Goal: Information Seeking & Learning: Understand process/instructions

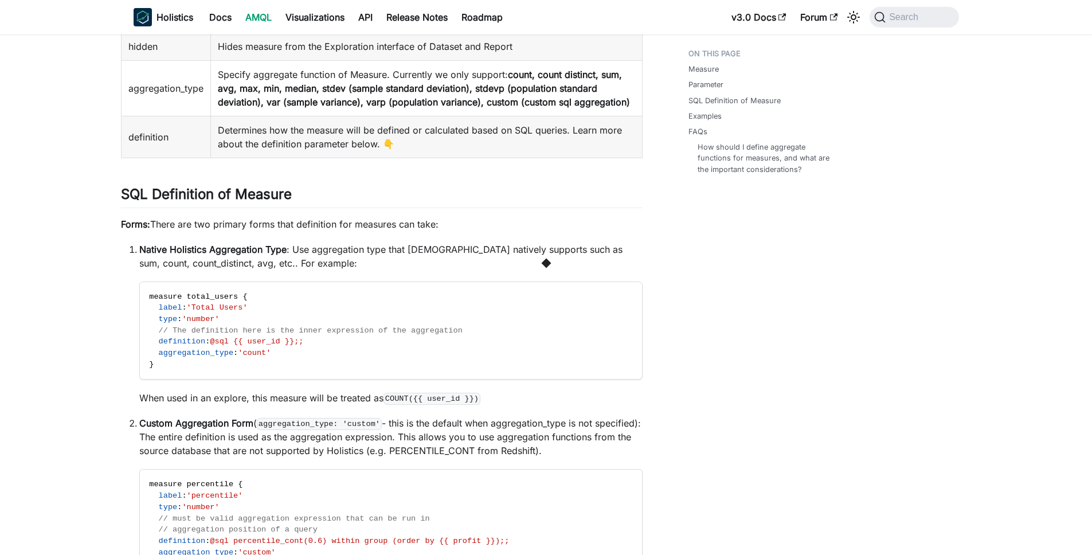
scroll to position [292, 0]
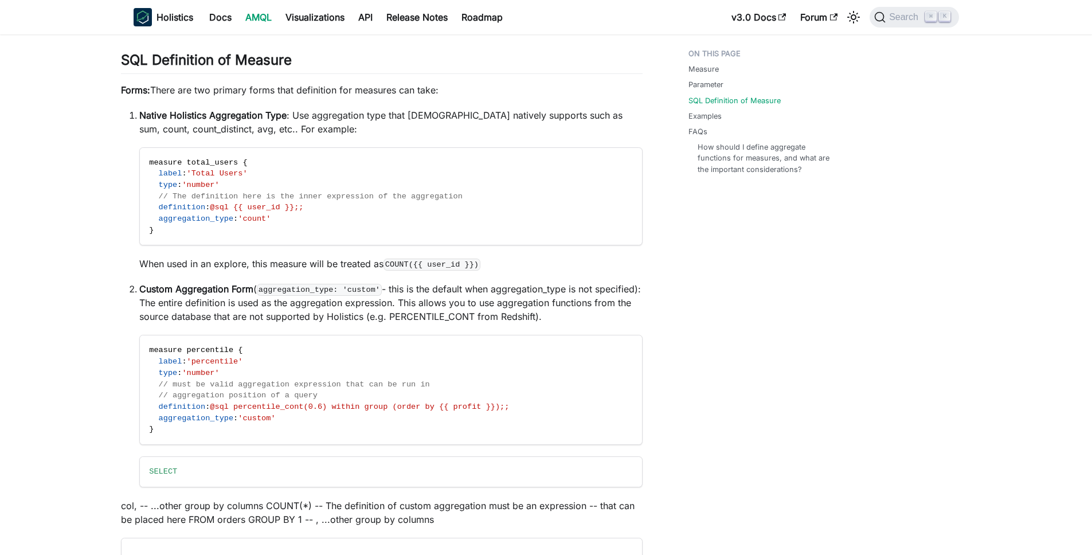
scroll to position [433, 0]
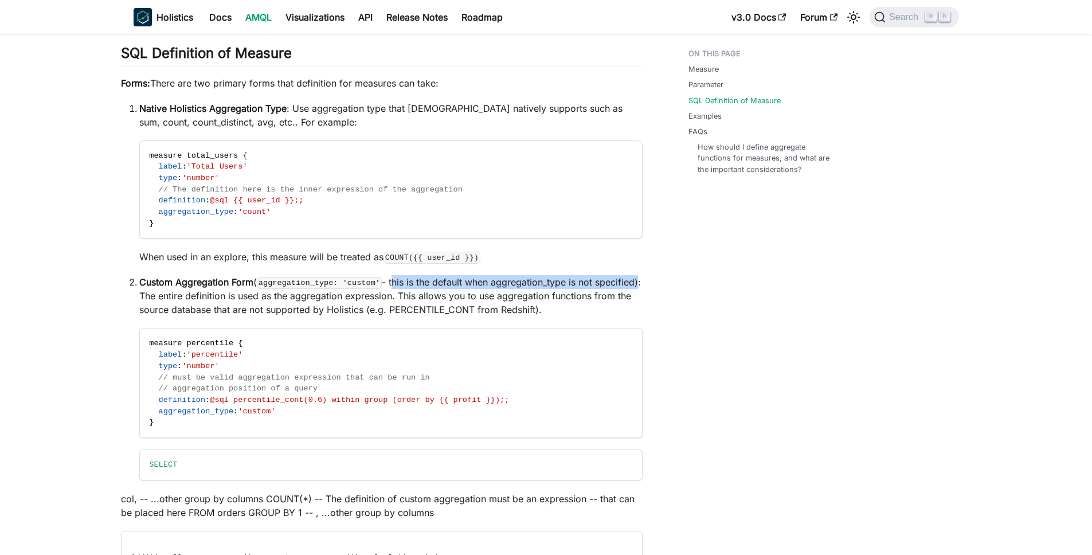
drag, startPoint x: 399, startPoint y: 297, endPoint x: 177, endPoint y: 312, distance: 222.4
click at [177, 312] on p "Custom Aggregation Form ( aggregation_type: 'custom' - this is the default when…" at bounding box center [390, 295] width 503 height 41
copy p "this is the default when aggregation_type is not specified"
